Goal: Transaction & Acquisition: Purchase product/service

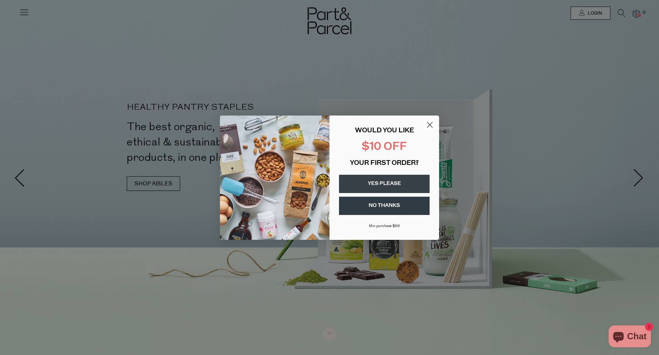
click at [434, 121] on circle "Close dialog" at bounding box center [430, 124] width 12 height 12
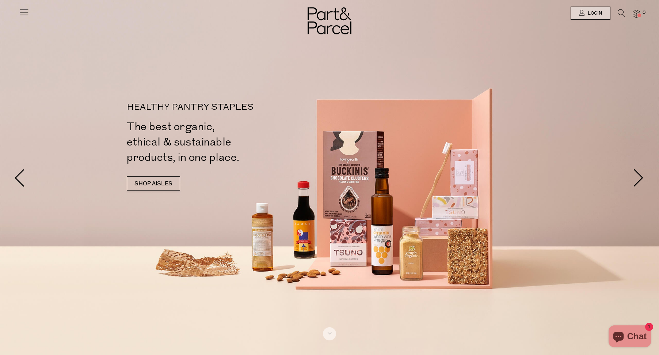
click at [31, 14] on div at bounding box center [329, 13] width 659 height 26
click at [584, 16] on link "Login" at bounding box center [590, 13] width 40 height 13
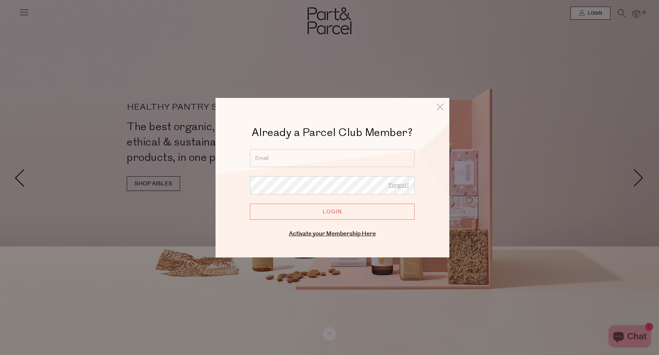
click at [289, 160] on input "email" at bounding box center [332, 158] width 165 height 18
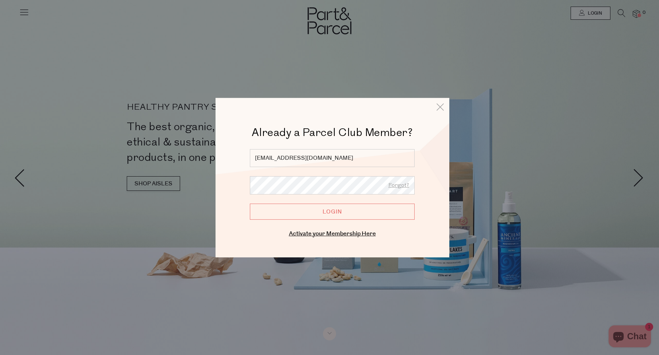
type input "april@qala.co"
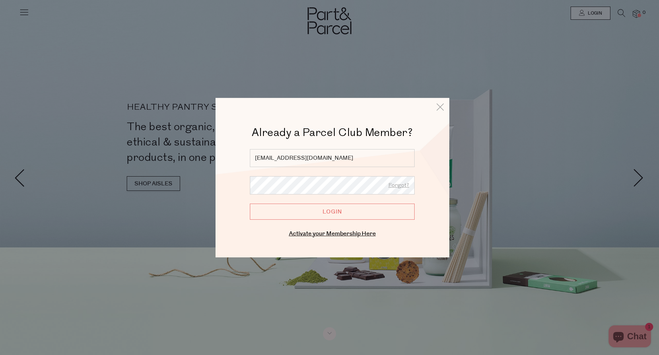
click at [332, 215] on input "Login" at bounding box center [332, 211] width 165 height 16
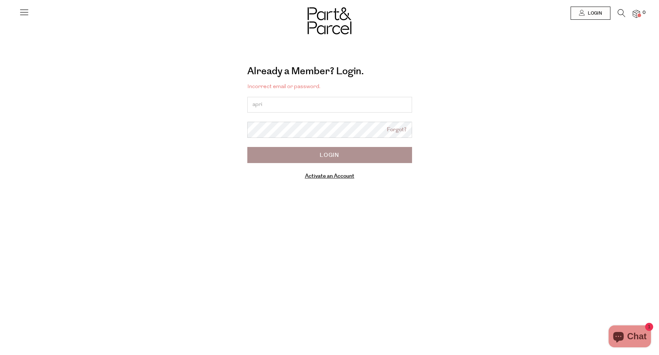
type input "apri"
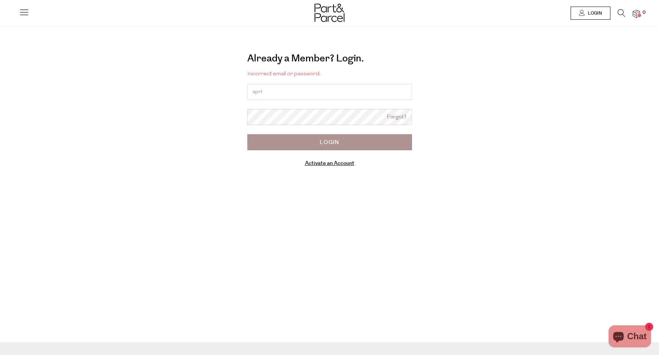
click at [601, 14] on link "Login" at bounding box center [590, 13] width 40 height 13
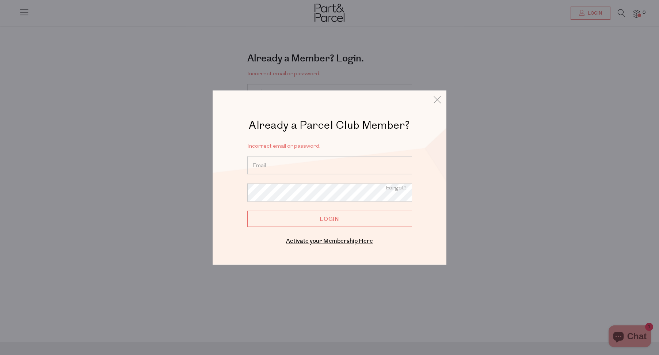
click at [309, 167] on input "email" at bounding box center [329, 165] width 165 height 18
type input "april@qala.co"
click at [327, 223] on input "Login" at bounding box center [329, 219] width 165 height 16
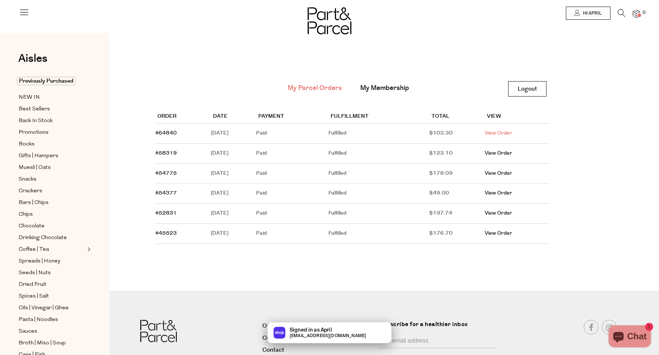
click at [500, 133] on link "View Order" at bounding box center [498, 132] width 27 height 7
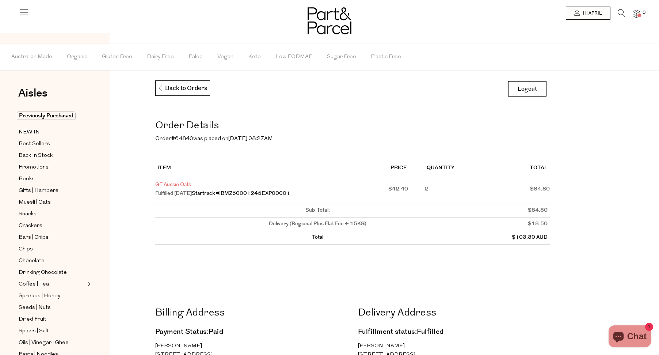
click at [167, 183] on link "GF Aussie Oats" at bounding box center [173, 184] width 36 height 7
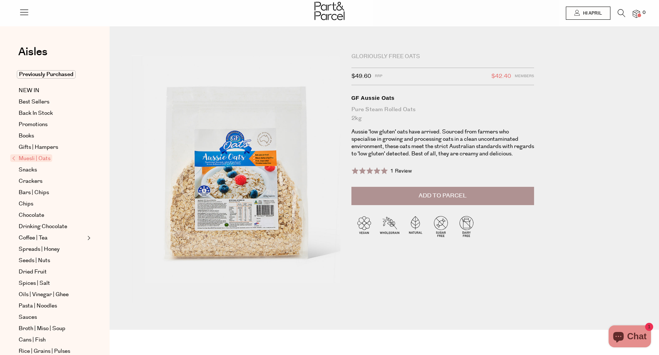
click at [447, 192] on span "Add to Parcel" at bounding box center [442, 195] width 48 height 8
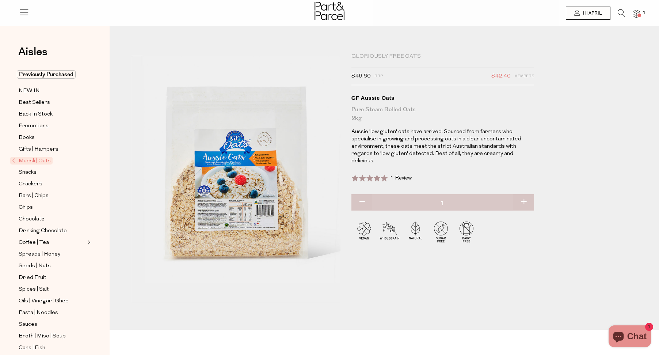
click at [638, 15] on span at bounding box center [639, 16] width 4 height 4
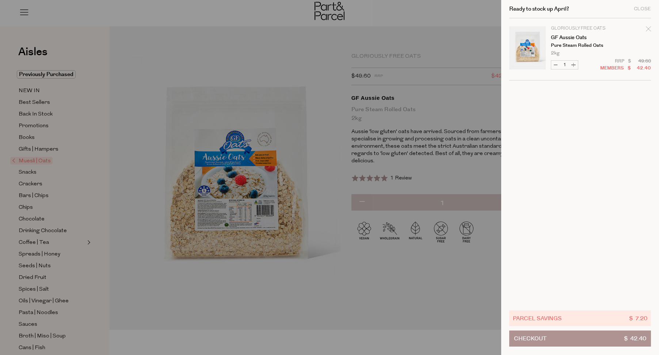
click at [329, 287] on div at bounding box center [329, 177] width 659 height 355
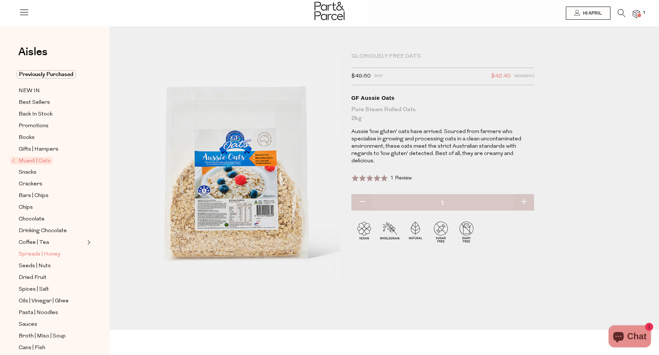
click at [47, 255] on span "Spreads | Honey" at bounding box center [40, 254] width 42 height 9
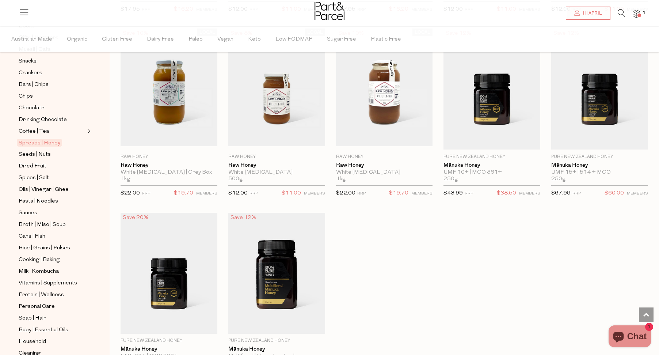
scroll to position [1483, 0]
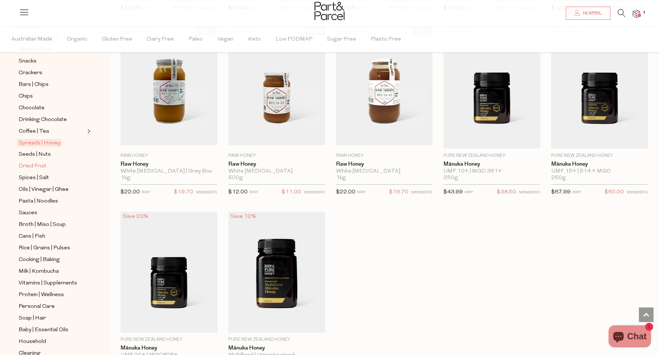
click at [39, 167] on span "Dried Fruit" at bounding box center [33, 166] width 28 height 9
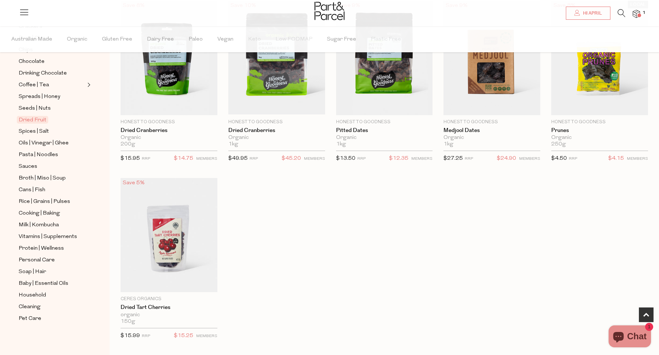
scroll to position [272, 0]
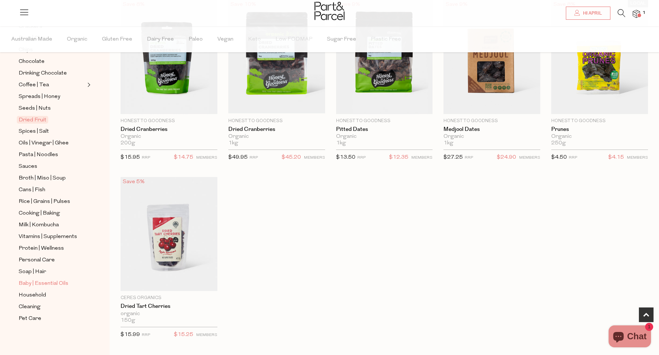
click at [51, 284] on span "Baby | Essential Oils" at bounding box center [44, 283] width 50 height 9
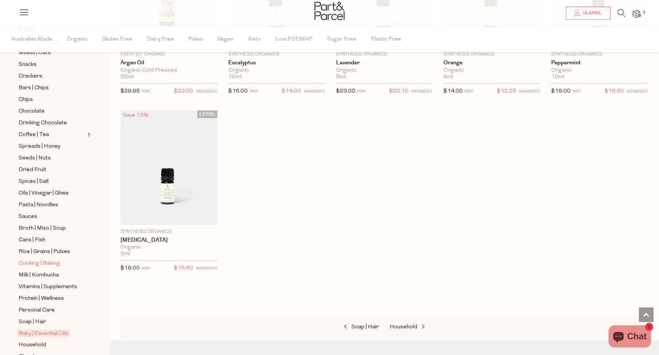
scroll to position [181, 0]
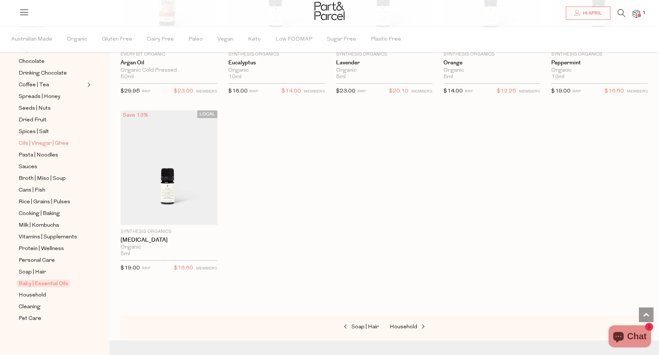
click at [38, 143] on span "Oils | Vinegar | Ghee" at bounding box center [44, 143] width 50 height 9
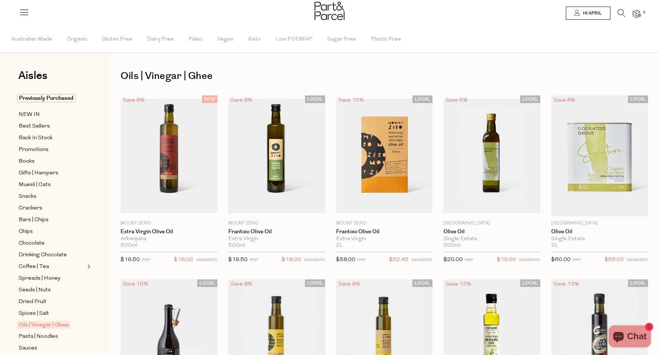
click at [634, 12] on img at bounding box center [635, 14] width 7 height 8
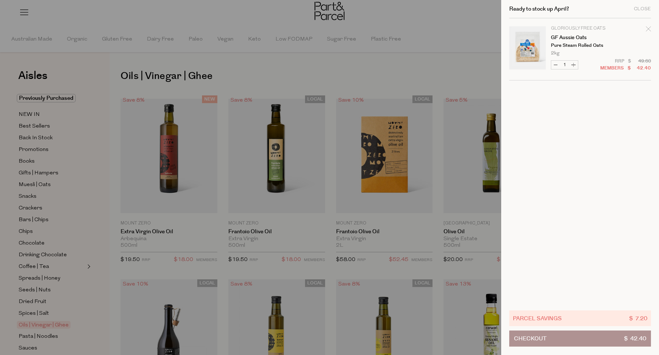
click at [563, 343] on button "Checkout $ 42.40" at bounding box center [580, 338] width 142 height 16
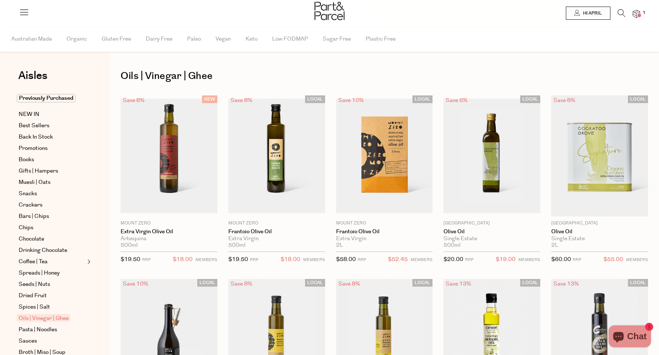
click at [634, 16] on img at bounding box center [635, 14] width 7 height 8
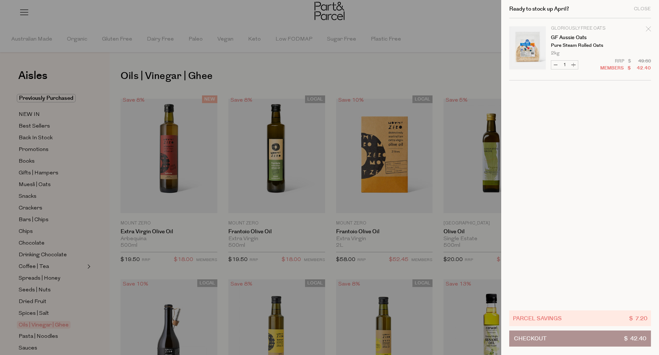
click at [575, 67] on button "Increase GF Aussie Oats" at bounding box center [573, 65] width 9 height 8
type input "2"
click at [544, 342] on span "Checkout" at bounding box center [530, 337] width 32 height 15
